Goal: Task Accomplishment & Management: Manage account settings

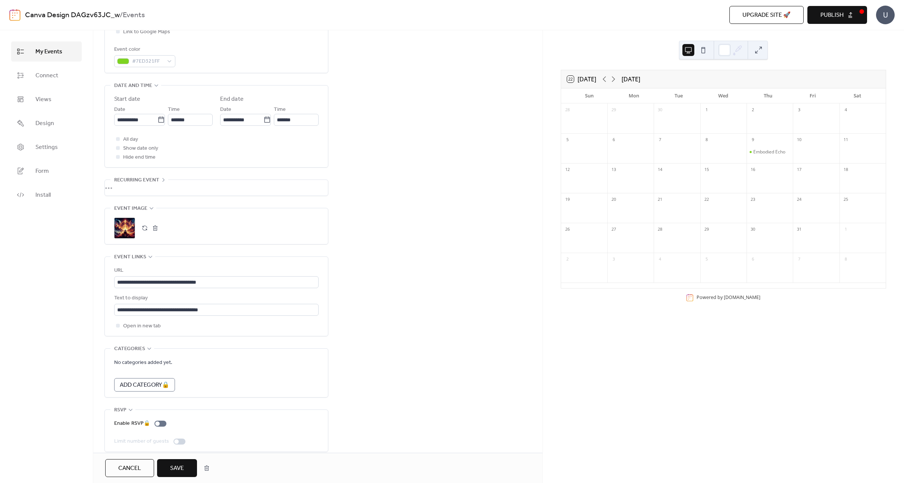
scroll to position [212, 0]
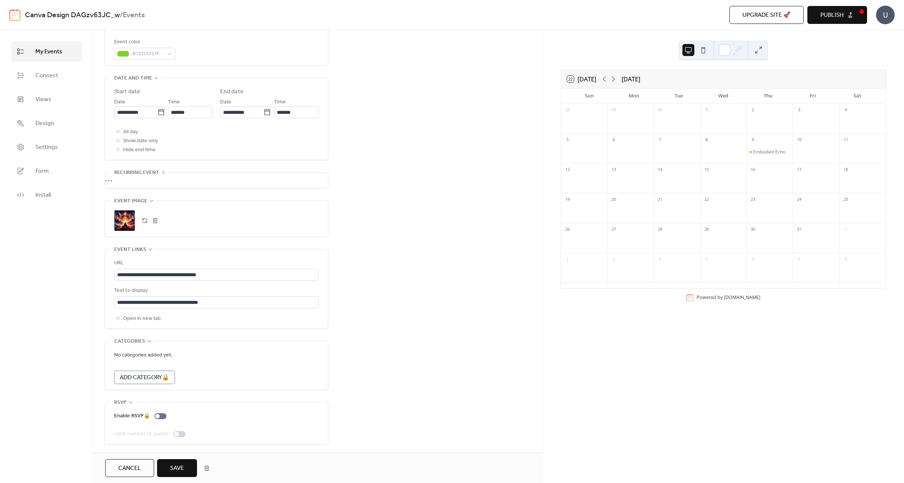
click at [176, 467] on span "Save" at bounding box center [177, 468] width 14 height 9
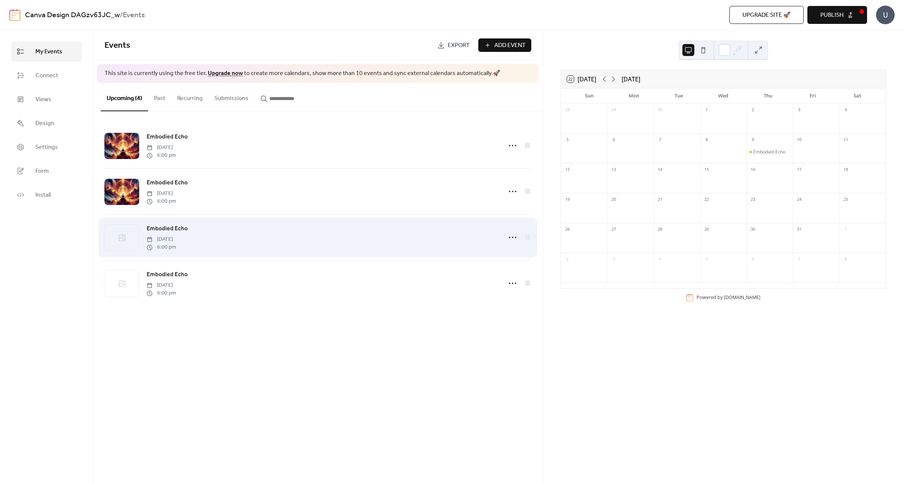
click at [110, 238] on div at bounding box center [121, 238] width 35 height 26
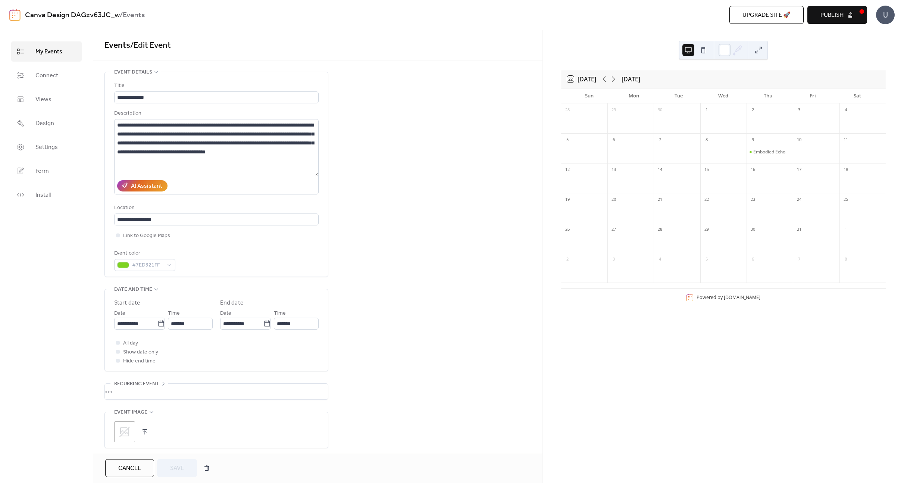
click at [126, 423] on div ";" at bounding box center [124, 431] width 21 height 21
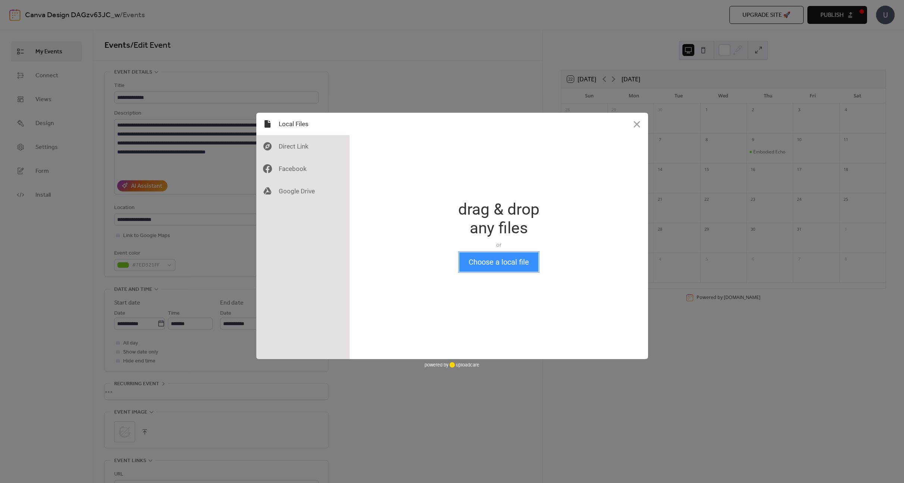
drag, startPoint x: 471, startPoint y: 260, endPoint x: 467, endPoint y: 258, distance: 4.0
click at [471, 260] on button "Choose a local file" at bounding box center [498, 261] width 79 height 19
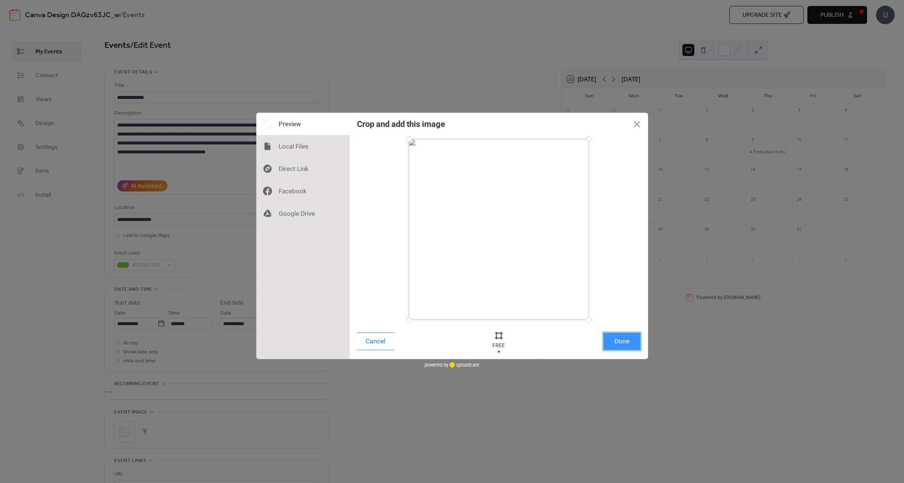
click at [616, 345] on button "Done" at bounding box center [621, 341] width 37 height 18
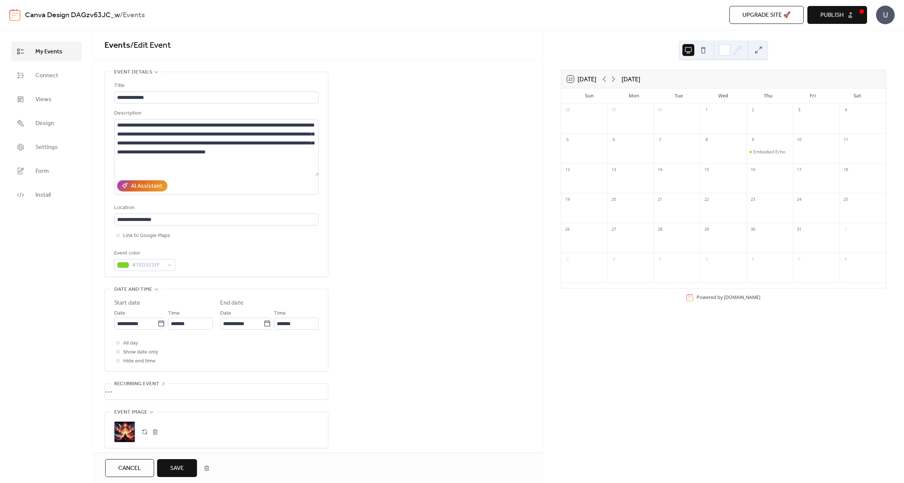
click at [176, 464] on span "Save" at bounding box center [177, 468] width 14 height 9
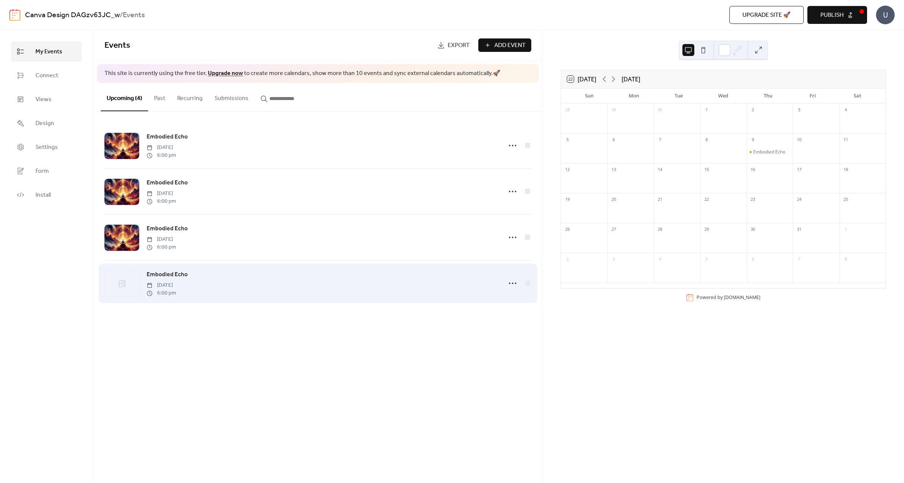
click at [129, 282] on div at bounding box center [121, 283] width 35 height 26
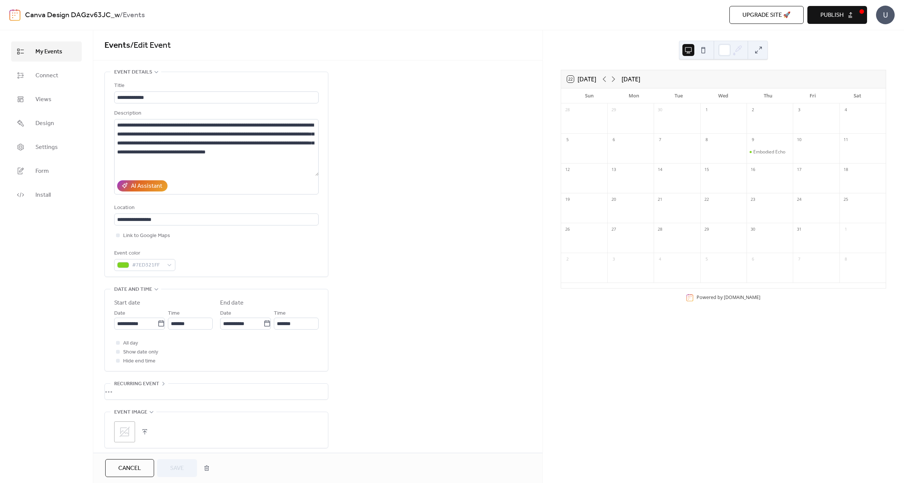
click at [125, 433] on icon at bounding box center [125, 432] width 12 height 12
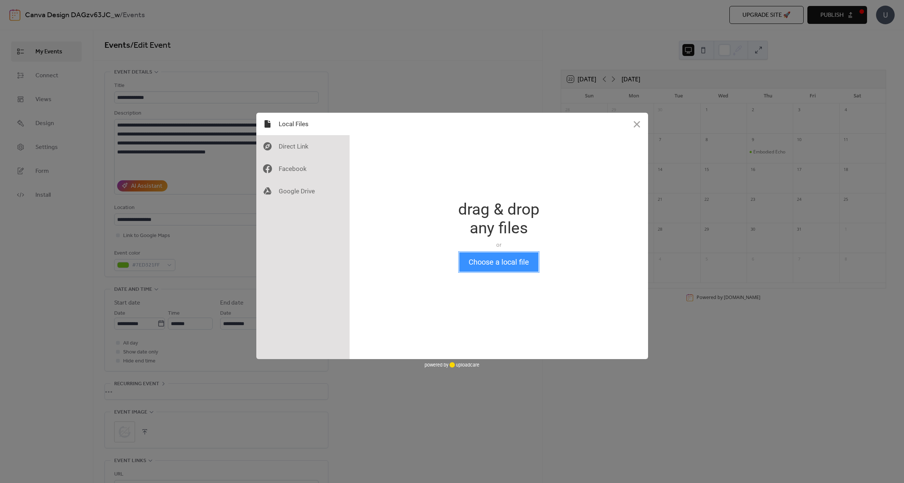
click at [483, 266] on button "Choose a local file" at bounding box center [498, 261] width 79 height 19
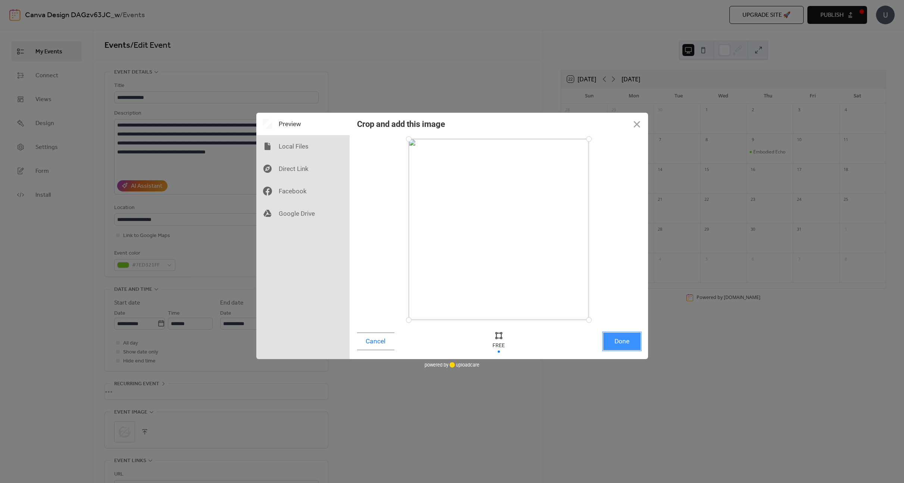
drag, startPoint x: 638, startPoint y: 343, endPoint x: 632, endPoint y: 341, distance: 6.2
click at [638, 343] on button "Done" at bounding box center [621, 341] width 37 height 18
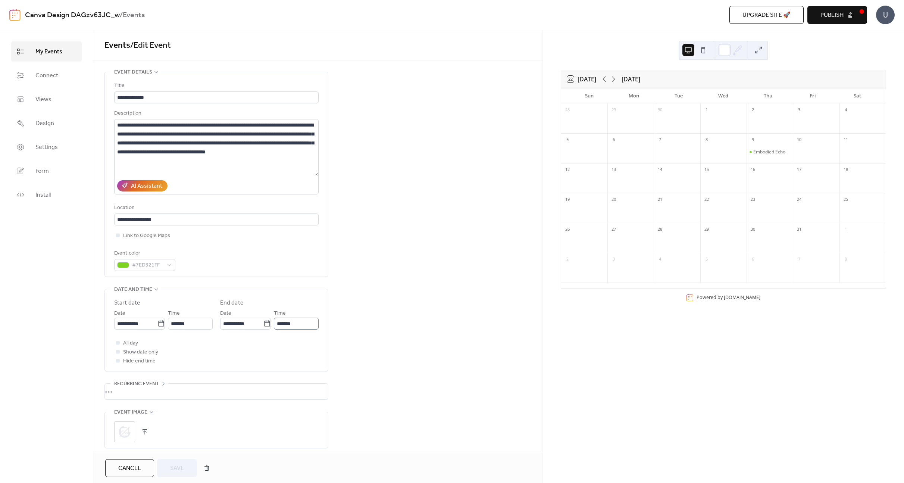
scroll to position [1, 0]
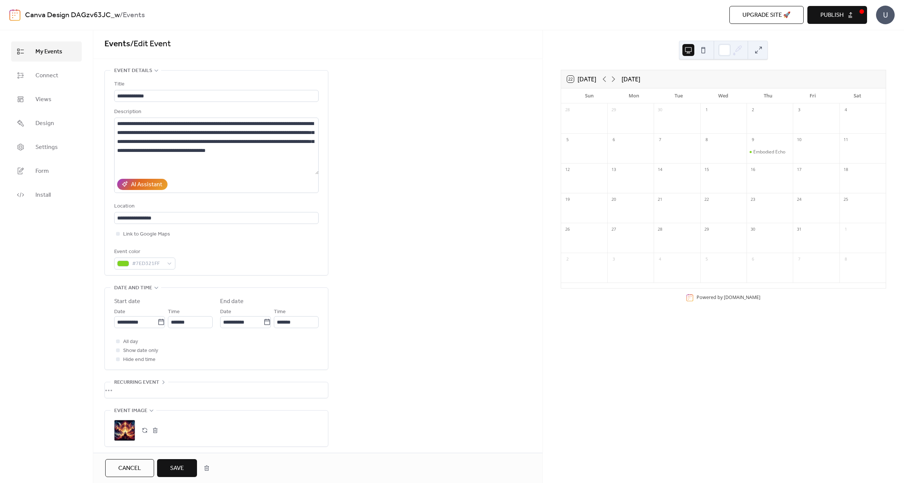
click at [164, 466] on button "Save" at bounding box center [177, 468] width 40 height 18
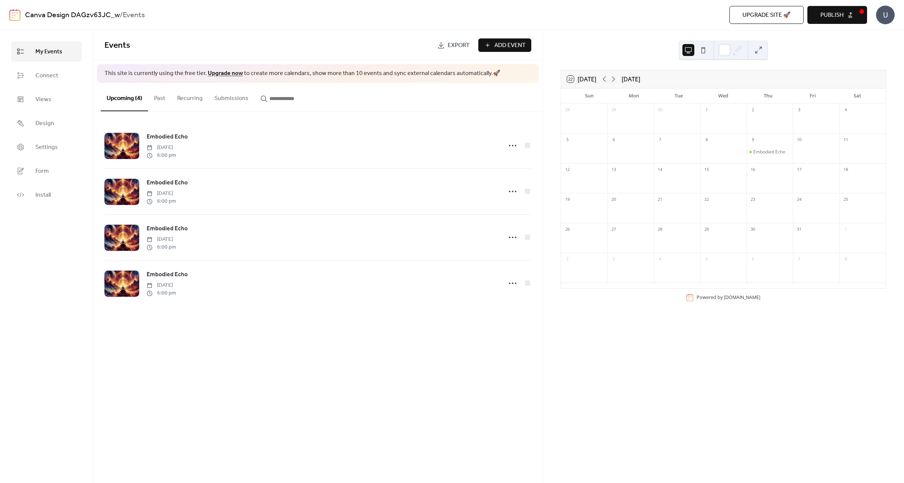
click at [563, 120] on div "28 29 30 1 2 3 4 5 6 7 8 9 Embodied Echo 10 11 12 13 14 15 16 17 18 19 20 21 22…" at bounding box center [723, 195] width 324 height 185
click at [823, 18] on span "Publish" at bounding box center [831, 15] width 23 height 9
click at [883, 15] on div "U" at bounding box center [885, 15] width 19 height 19
click at [48, 195] on span "Install" at bounding box center [42, 195] width 15 height 9
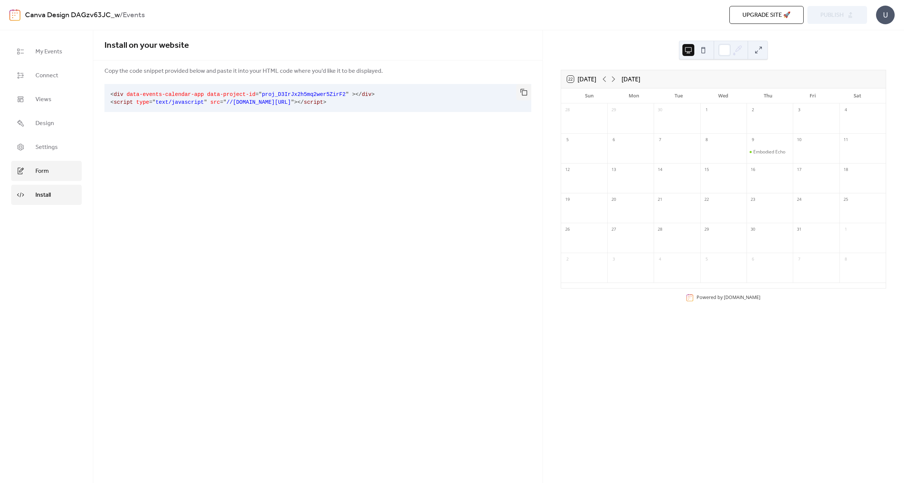
click at [41, 171] on span "Form" at bounding box center [41, 171] width 13 height 9
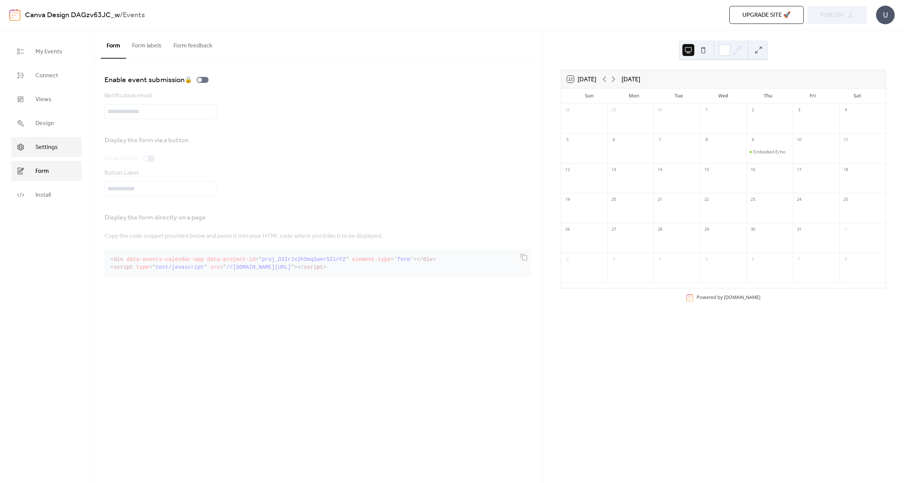
click at [40, 145] on span "Settings" at bounding box center [46, 147] width 22 height 9
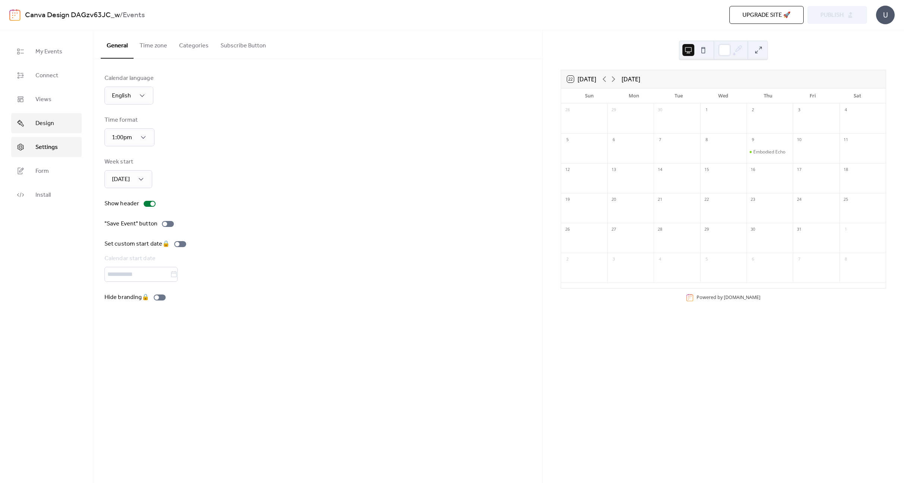
click at [41, 128] on span "Design" at bounding box center [44, 123] width 19 height 9
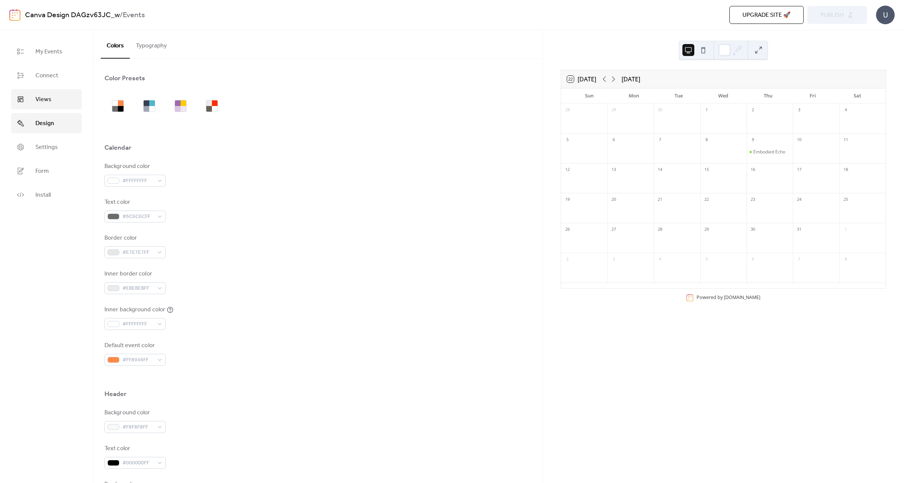
click at [41, 99] on span "Views" at bounding box center [43, 99] width 16 height 9
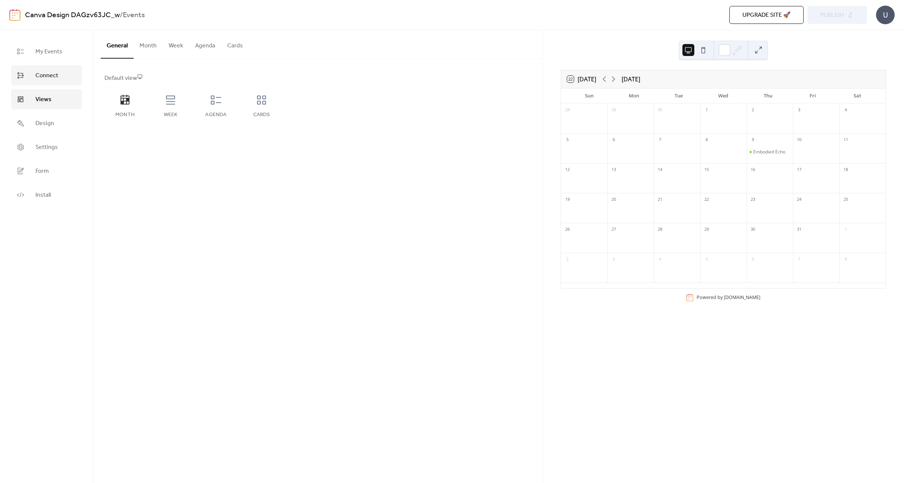
click at [40, 79] on span "Connect" at bounding box center [46, 75] width 23 height 9
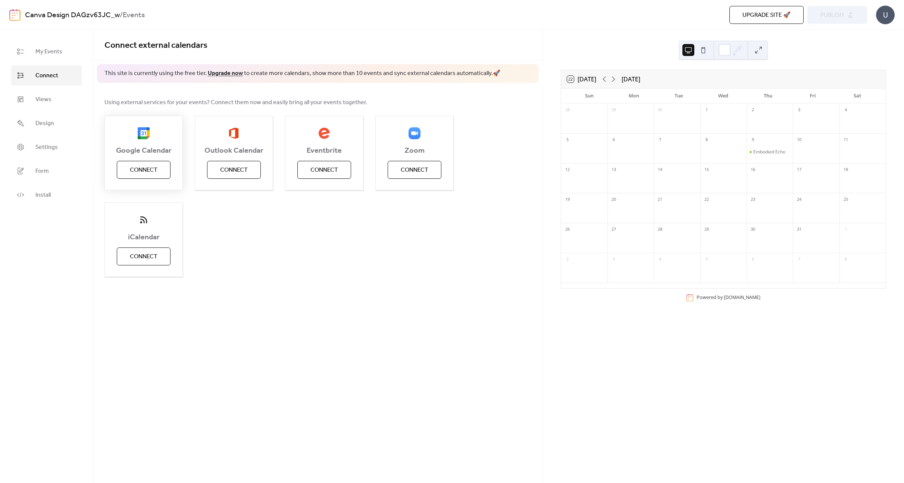
click at [146, 171] on span "Connect" at bounding box center [144, 170] width 28 height 9
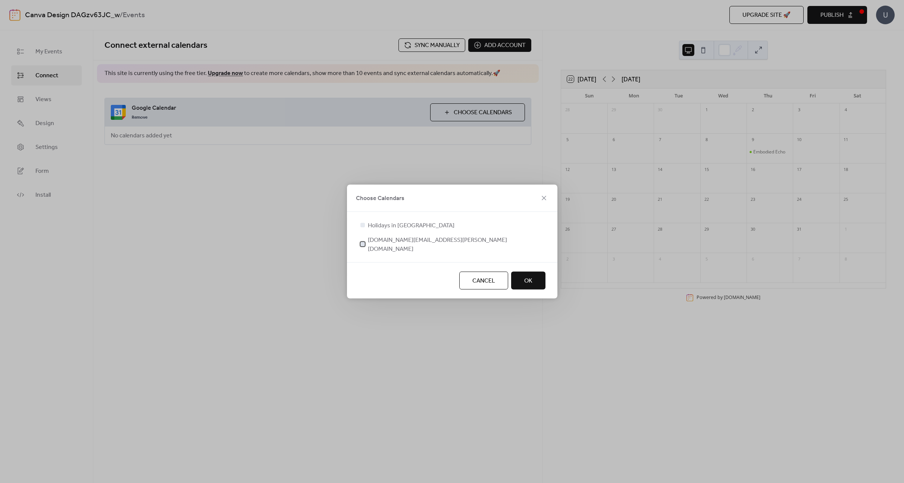
drag, startPoint x: 360, startPoint y: 243, endPoint x: 383, endPoint y: 249, distance: 24.4
click at [360, 243] on div at bounding box center [362, 244] width 4 height 4
click at [520, 279] on button "OK" at bounding box center [528, 280] width 34 height 18
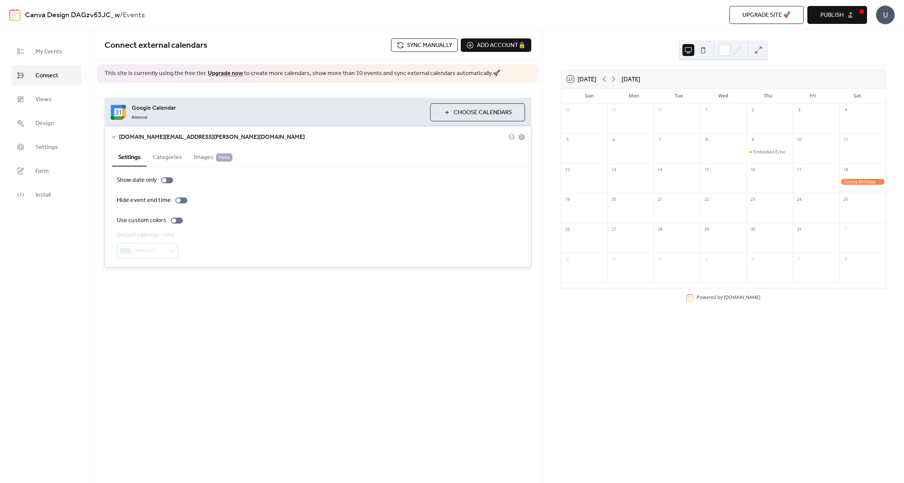
click at [165, 161] on button "Categories" at bounding box center [167, 156] width 41 height 18
click at [135, 163] on button "Settings" at bounding box center [129, 156] width 34 height 18
click at [204, 156] on span "Images beta" at bounding box center [213, 157] width 38 height 9
click at [144, 158] on button "Settings" at bounding box center [129, 156] width 34 height 18
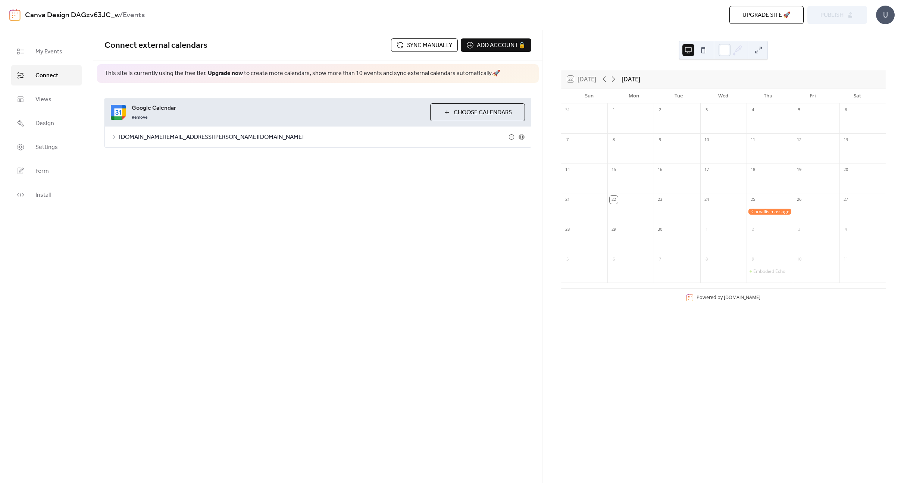
click at [766, 211] on div at bounding box center [769, 211] width 46 height 6
drag, startPoint x: 593, startPoint y: 258, endPoint x: 604, endPoint y: 256, distance: 11.1
click at [593, 258] on button "Close" at bounding box center [594, 257] width 23 height 13
click at [613, 78] on icon at bounding box center [613, 79] width 9 height 9
click at [613, 79] on icon at bounding box center [613, 79] width 9 height 9
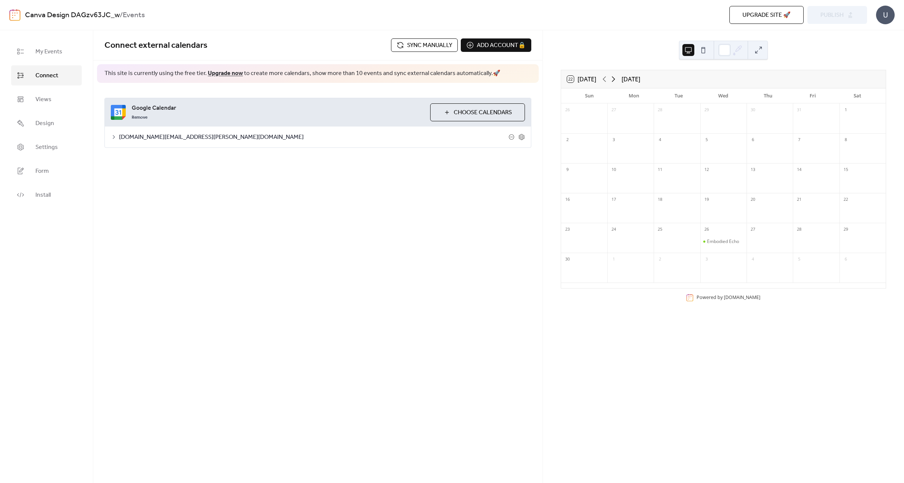
click at [613, 79] on icon at bounding box center [613, 79] width 9 height 9
click at [606, 79] on icon at bounding box center [604, 79] width 9 height 9
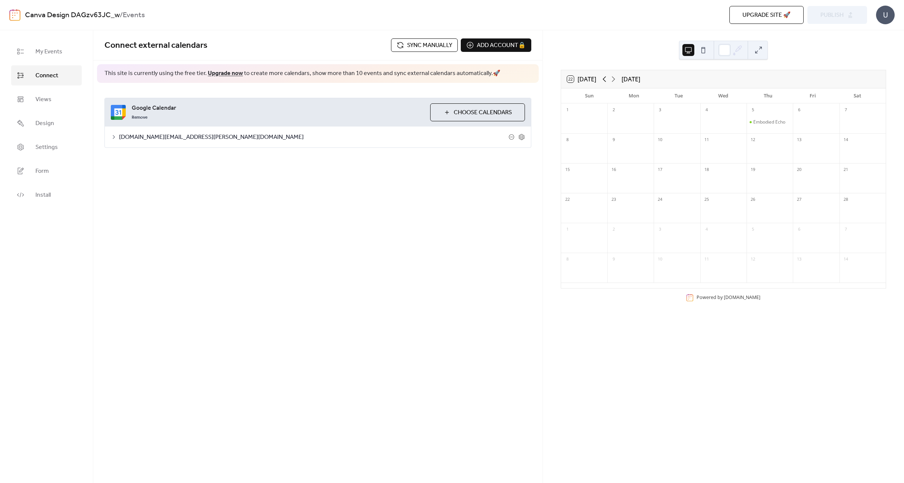
click at [606, 79] on icon at bounding box center [604, 79] width 9 height 9
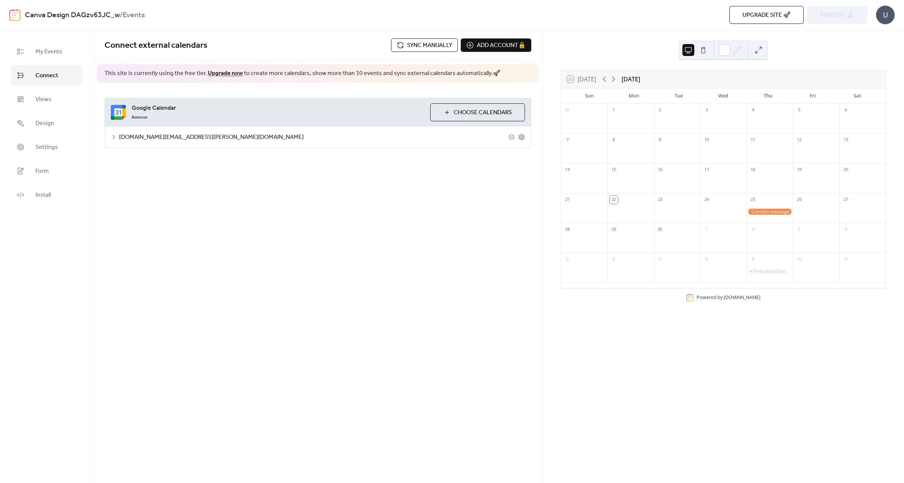
click at [767, 211] on div at bounding box center [769, 211] width 46 height 6
click at [762, 212] on div at bounding box center [769, 211] width 46 height 6
click at [738, 210] on div at bounding box center [742, 209] width 10 height 10
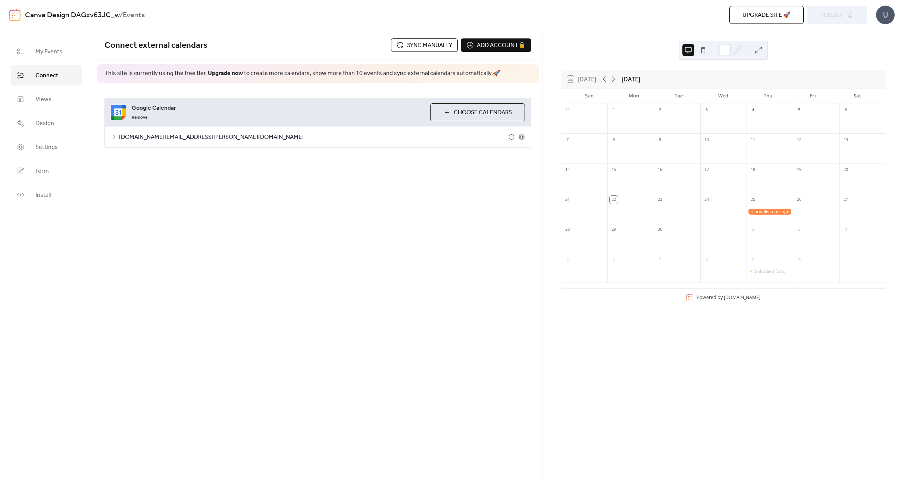
click at [187, 136] on span "[DOMAIN_NAME][EMAIL_ADDRESS][PERSON_NAME][DOMAIN_NAME]" at bounding box center [313, 137] width 389 height 9
click at [115, 134] on icon at bounding box center [114, 137] width 6 height 6
drag, startPoint x: 314, startPoint y: 113, endPoint x: 170, endPoint y: 119, distance: 144.1
click at [313, 113] on div "Remove" at bounding box center [278, 116] width 292 height 9
click at [143, 118] on link "Remove" at bounding box center [140, 116] width 16 height 9
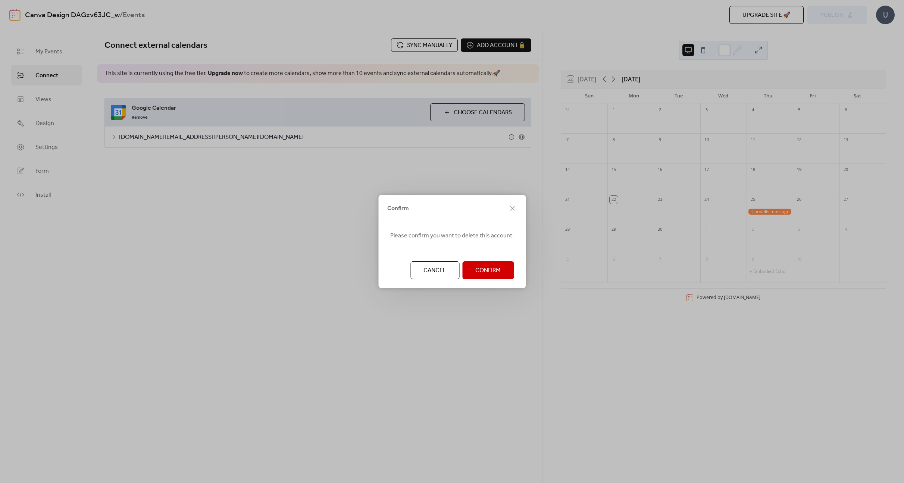
click at [495, 276] on button "Confirm" at bounding box center [487, 270] width 51 height 18
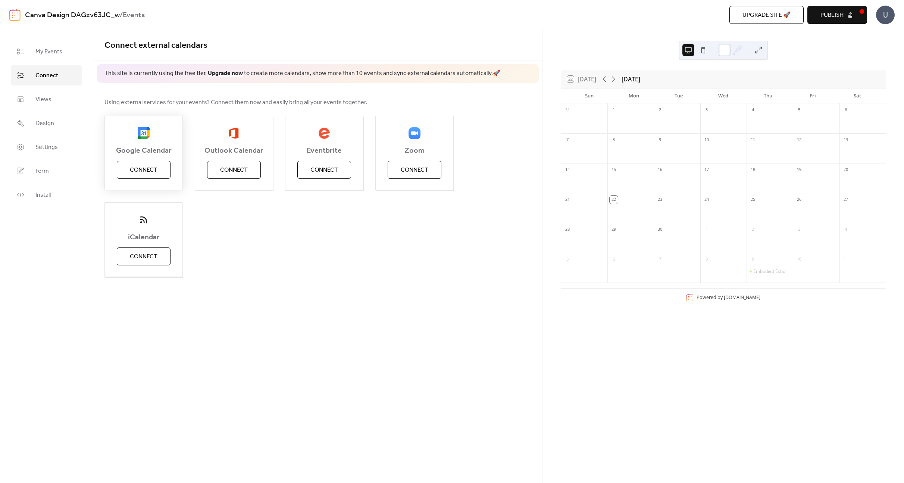
click at [158, 172] on button "Connect" at bounding box center [144, 170] width 54 height 18
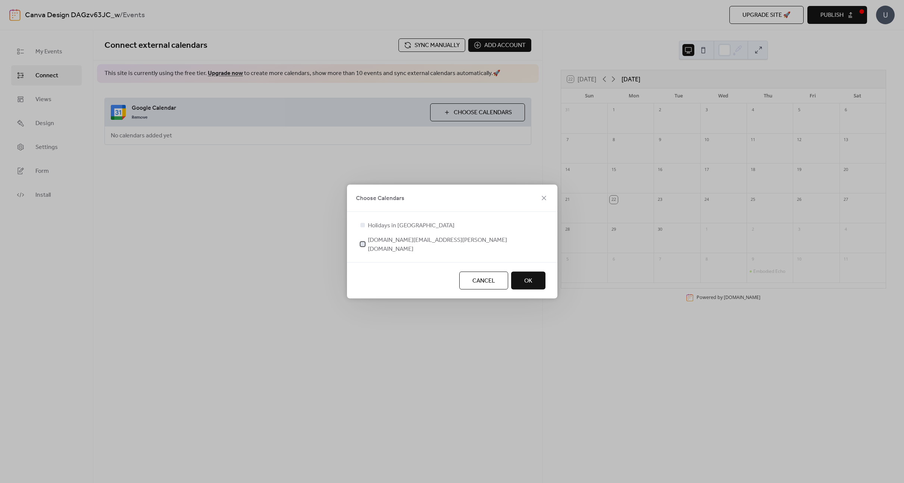
click at [395, 240] on span "[DOMAIN_NAME][EMAIL_ADDRESS][PERSON_NAME][DOMAIN_NAME]" at bounding box center [457, 245] width 178 height 18
click at [523, 276] on button "OK" at bounding box center [528, 280] width 34 height 18
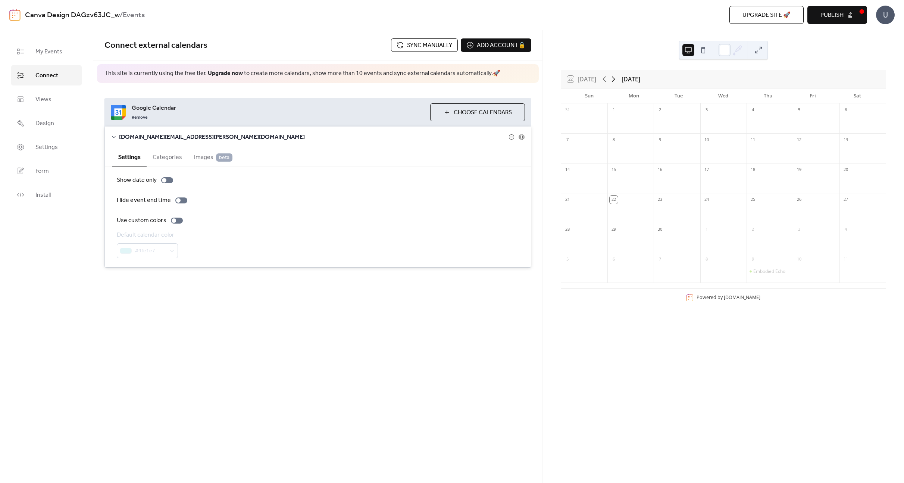
click at [617, 80] on icon at bounding box center [613, 79] width 9 height 9
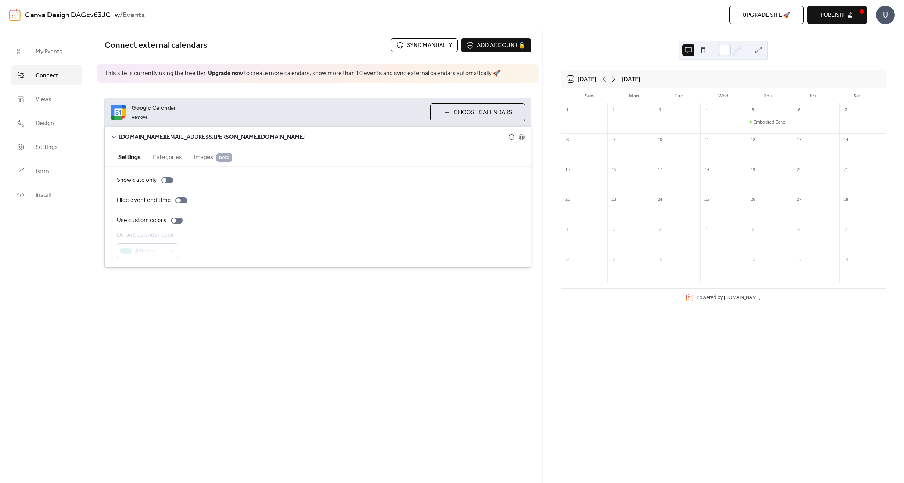
click at [617, 80] on icon at bounding box center [613, 79] width 9 height 9
click at [605, 81] on icon at bounding box center [603, 79] width 3 height 6
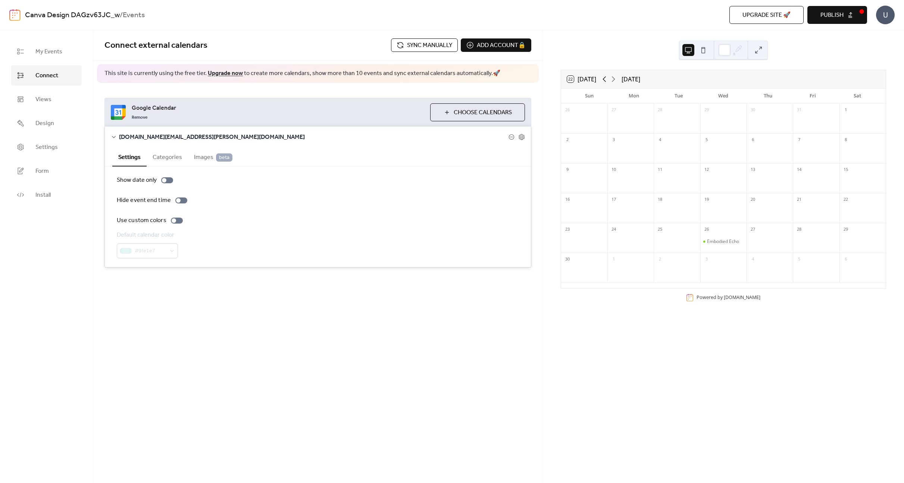
click at [605, 81] on icon at bounding box center [603, 79] width 3 height 6
drag, startPoint x: 552, startPoint y: 48, endPoint x: 552, endPoint y: 56, distance: 7.9
click at [553, 53] on div "22 Today September 2025 Sun Mon Tue Wed Thu Fri Sat 31 1 2 3 4 5 6 7 8 9 10 11 …" at bounding box center [723, 256] width 361 height 452
click at [822, 12] on span "Publish" at bounding box center [831, 15] width 23 height 9
